Goal: Navigation & Orientation: Find specific page/section

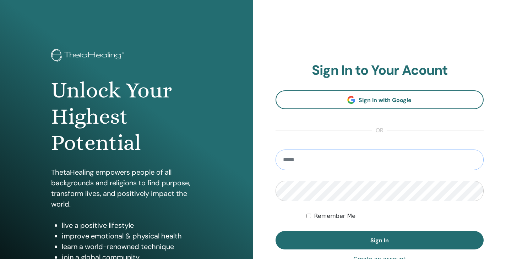
type input "**********"
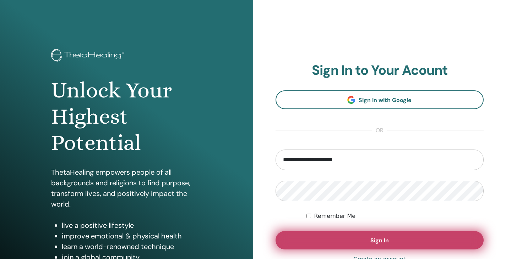
click at [333, 245] on button "Sign In" at bounding box center [379, 240] width 208 height 18
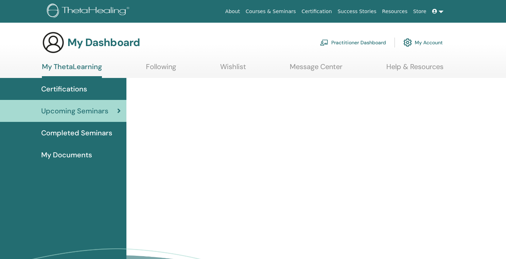
click at [91, 134] on span "Completed Seminars" at bounding box center [76, 133] width 71 height 11
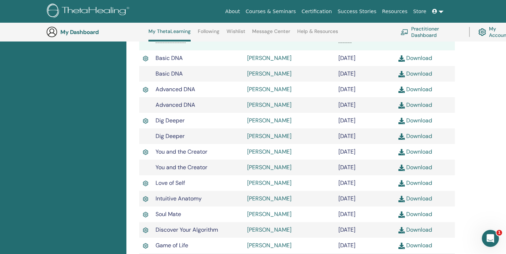
scroll to position [211, 0]
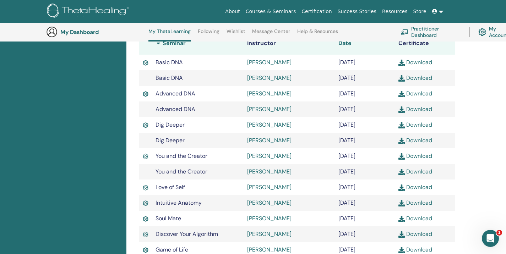
click at [205, 26] on div "My Dashboard My ThetaLearning Following Wishlist Message Center Help & Resource…" at bounding box center [258, 32] width 424 height 19
click at [206, 31] on link "Following" at bounding box center [209, 33] width 22 height 11
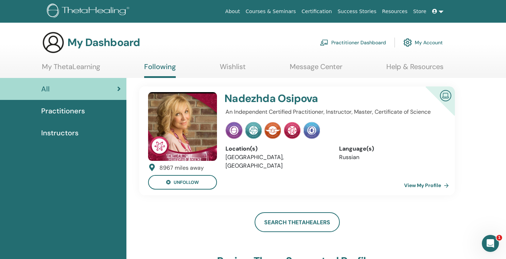
click at [77, 133] on span "Instructors" at bounding box center [59, 133] width 37 height 11
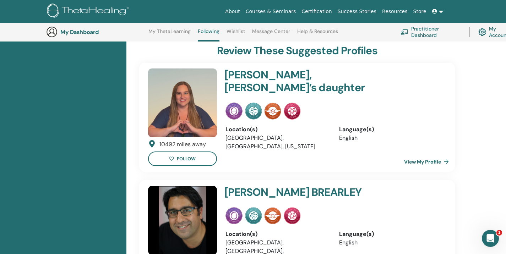
scroll to position [230, 0]
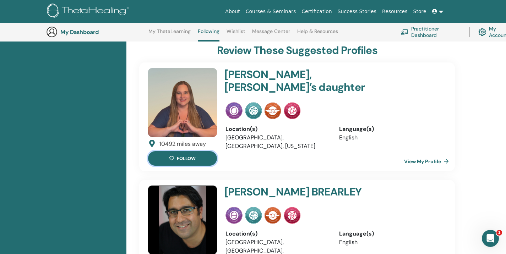
click at [193, 154] on button "follow" at bounding box center [182, 158] width 69 height 15
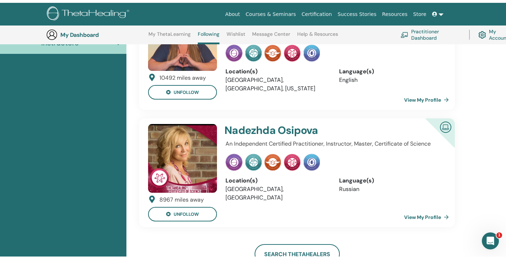
scroll to position [0, 0]
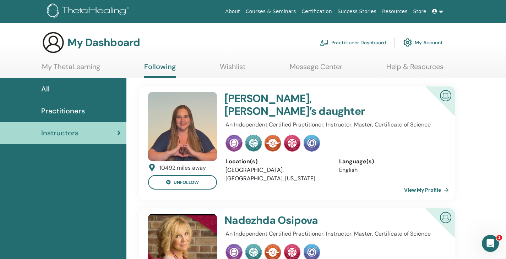
click at [50, 91] on div "All" at bounding box center [63, 89] width 115 height 11
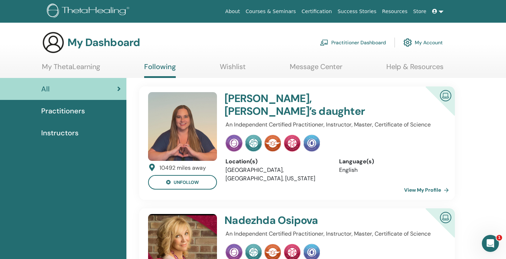
click at [60, 131] on span "Instructors" at bounding box center [59, 133] width 37 height 11
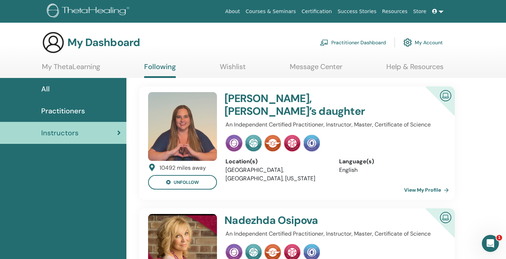
click at [236, 66] on link "Wishlist" at bounding box center [233, 69] width 26 height 14
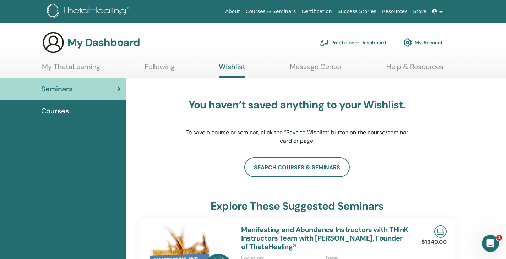
click at [77, 69] on link "My ThetaLearning" at bounding box center [71, 69] width 58 height 14
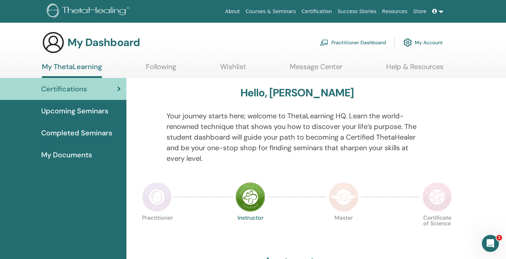
click at [69, 117] on link "Upcoming Seminars" at bounding box center [63, 111] width 126 height 22
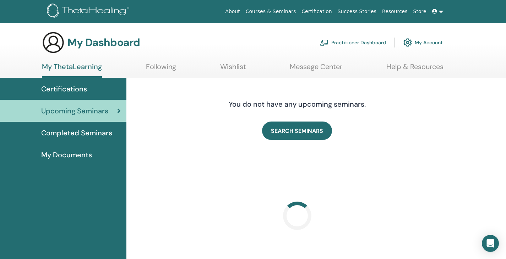
click at [65, 137] on span "Completed Seminars" at bounding box center [76, 133] width 71 height 11
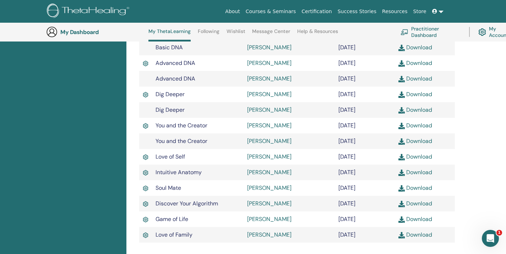
scroll to position [242, 0]
click at [144, 189] on img at bounding box center [146, 188] width 6 height 8
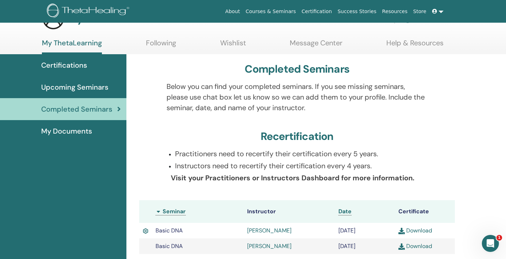
scroll to position [0, 0]
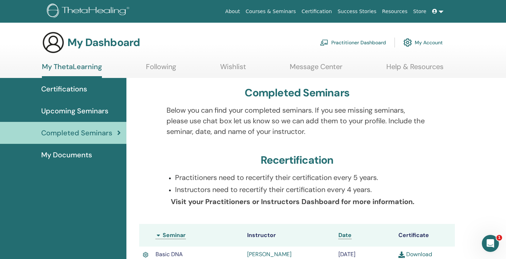
click at [293, 12] on link "Courses & Seminars" at bounding box center [271, 11] width 56 height 13
